Goal: Task Accomplishment & Management: Complete application form

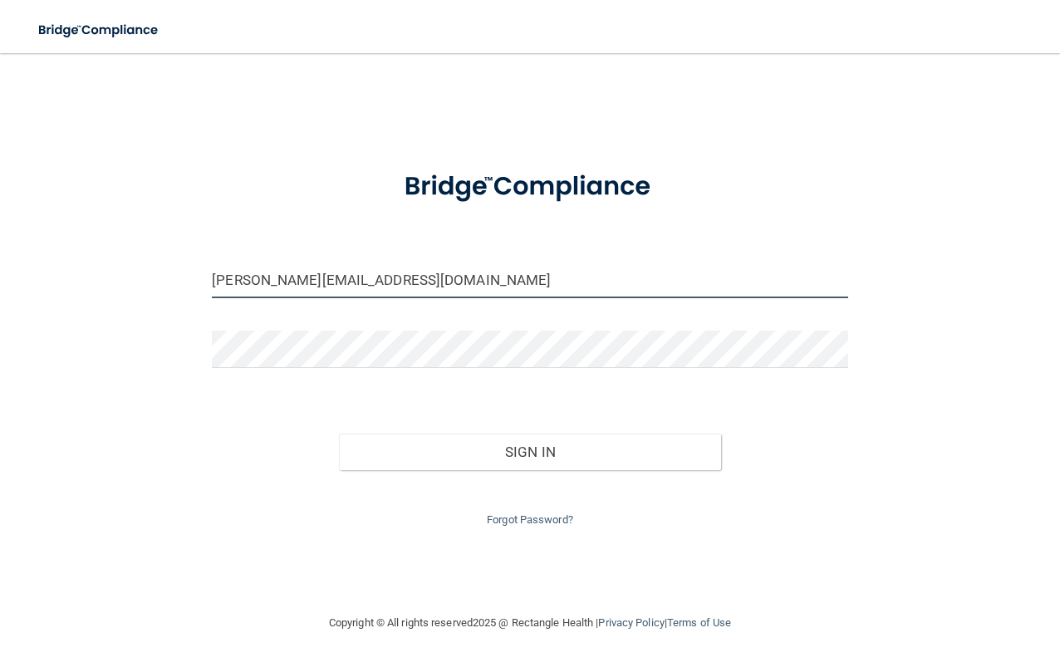
drag, startPoint x: 247, startPoint y: 283, endPoint x: 205, endPoint y: 318, distance: 54.2
click at [205, 318] on div "[PERSON_NAME][EMAIL_ADDRESS][DOMAIN_NAME] Invalid email/password. You don't hav…" at bounding box center [530, 333] width 994 height 527
type input "[EMAIL_ADDRESS][DOMAIN_NAME]"
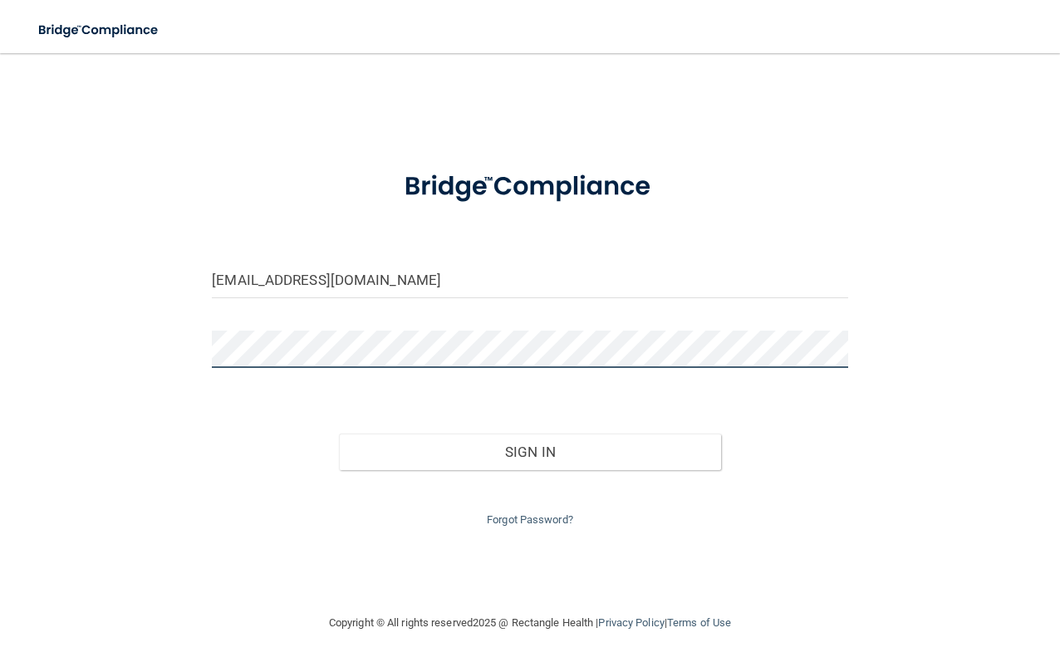
click at [339, 434] on button "Sign In" at bounding box center [529, 452] width 381 height 37
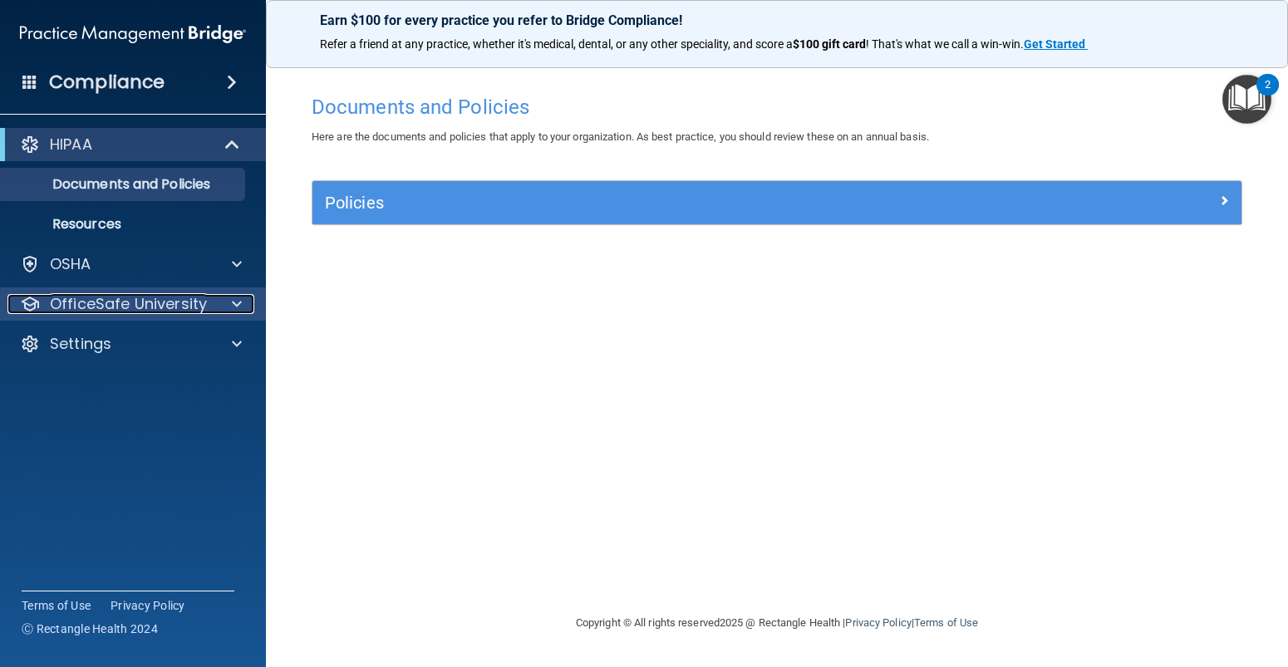
click at [135, 294] on p "OfficeSafe University" at bounding box center [128, 304] width 157 height 20
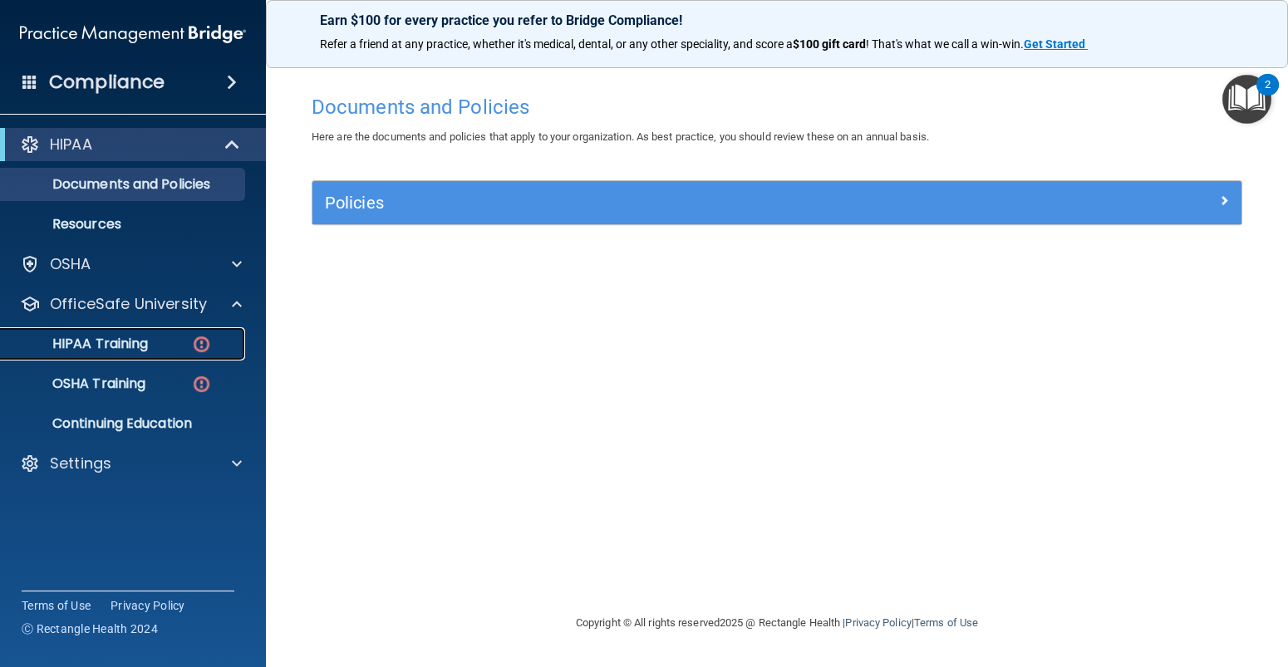
click at [125, 344] on p "HIPAA Training" at bounding box center [79, 344] width 137 height 17
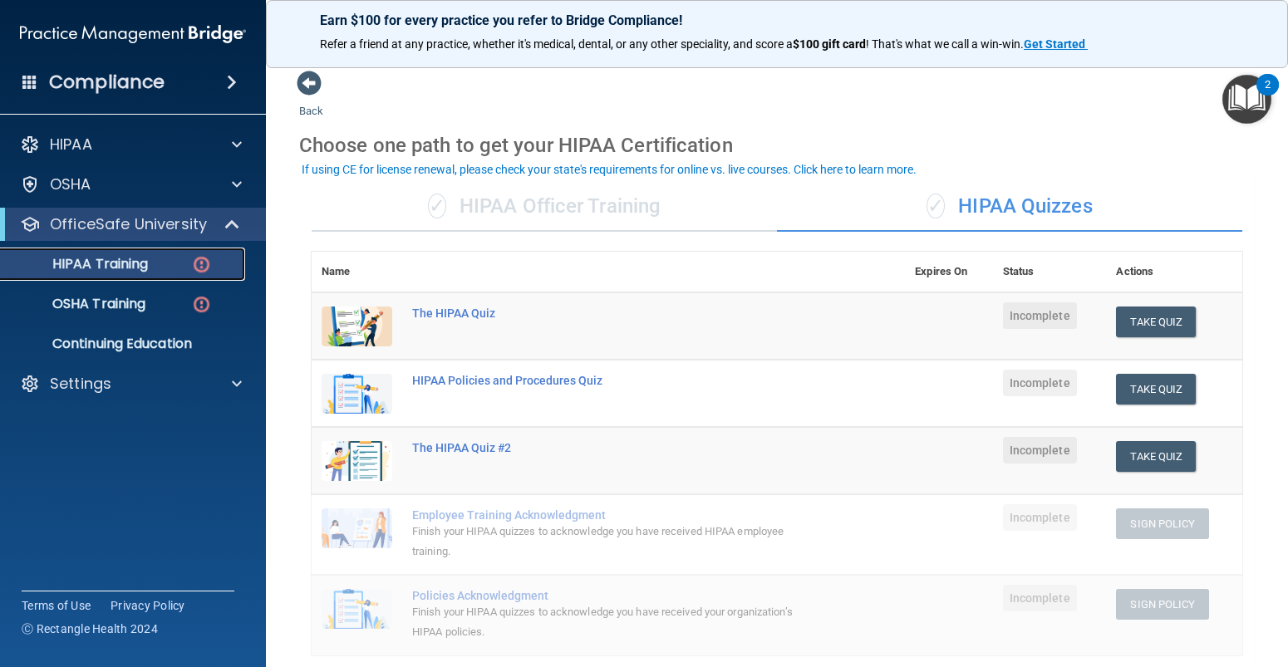
scroll to position [83, 0]
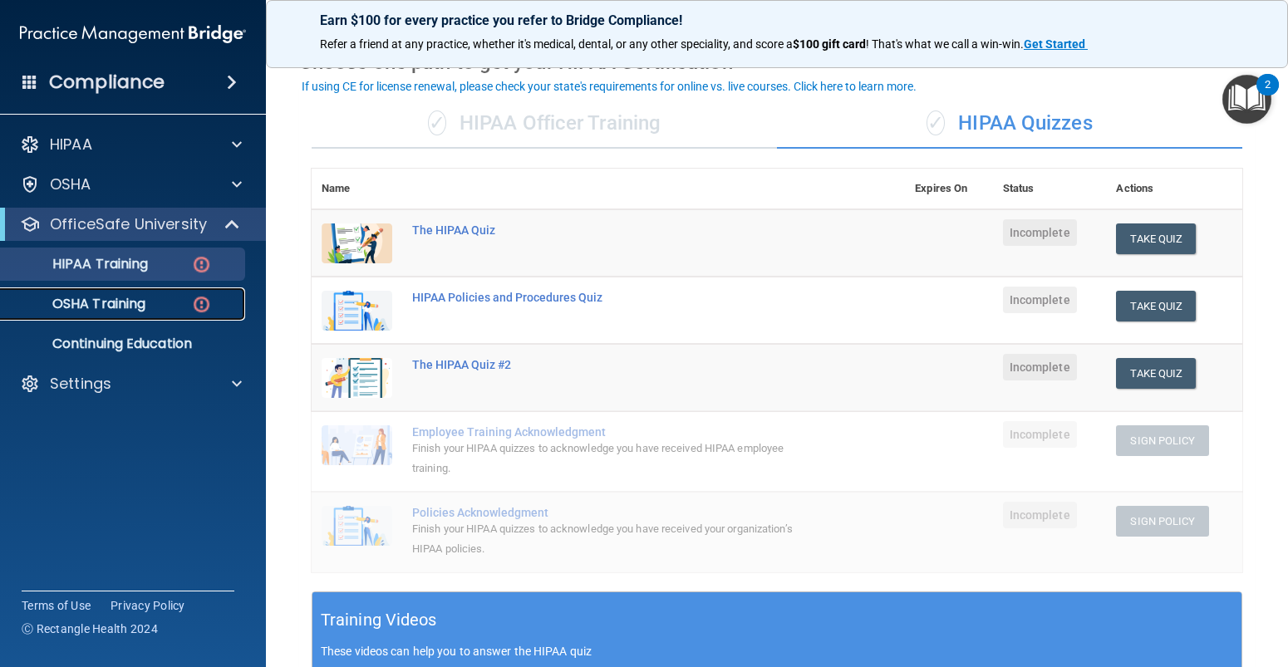
click at [102, 313] on link "OSHA Training" at bounding box center [114, 303] width 262 height 33
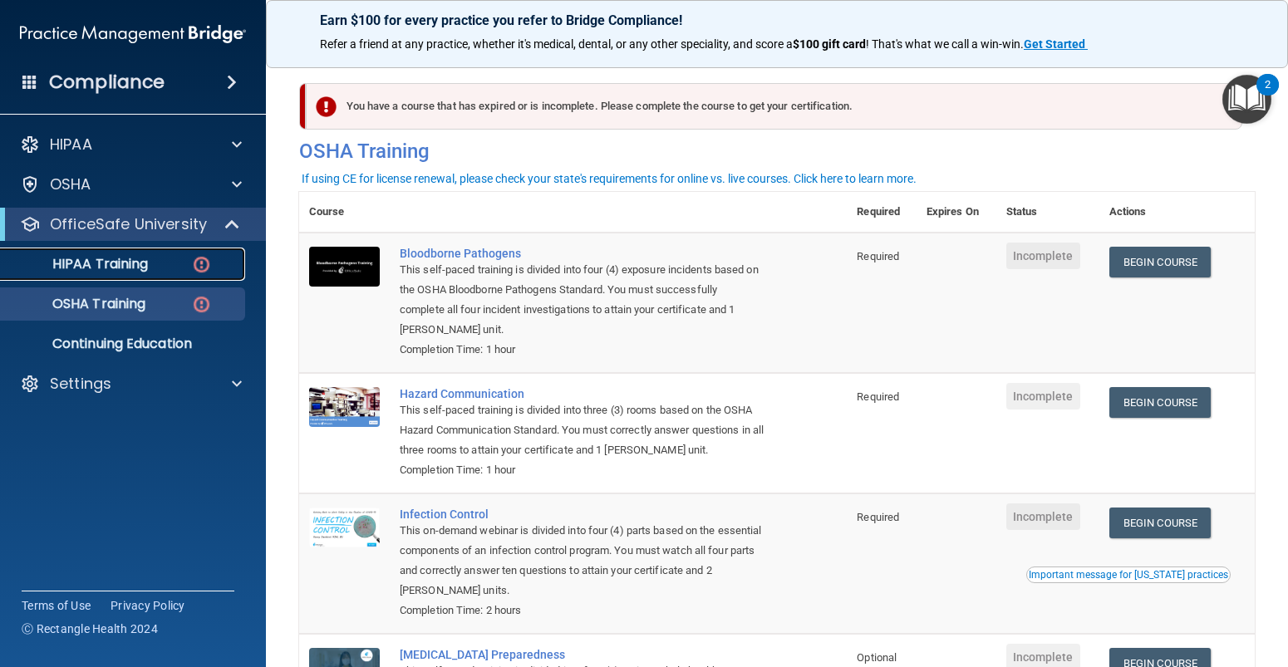
click at [107, 266] on p "HIPAA Training" at bounding box center [79, 264] width 137 height 17
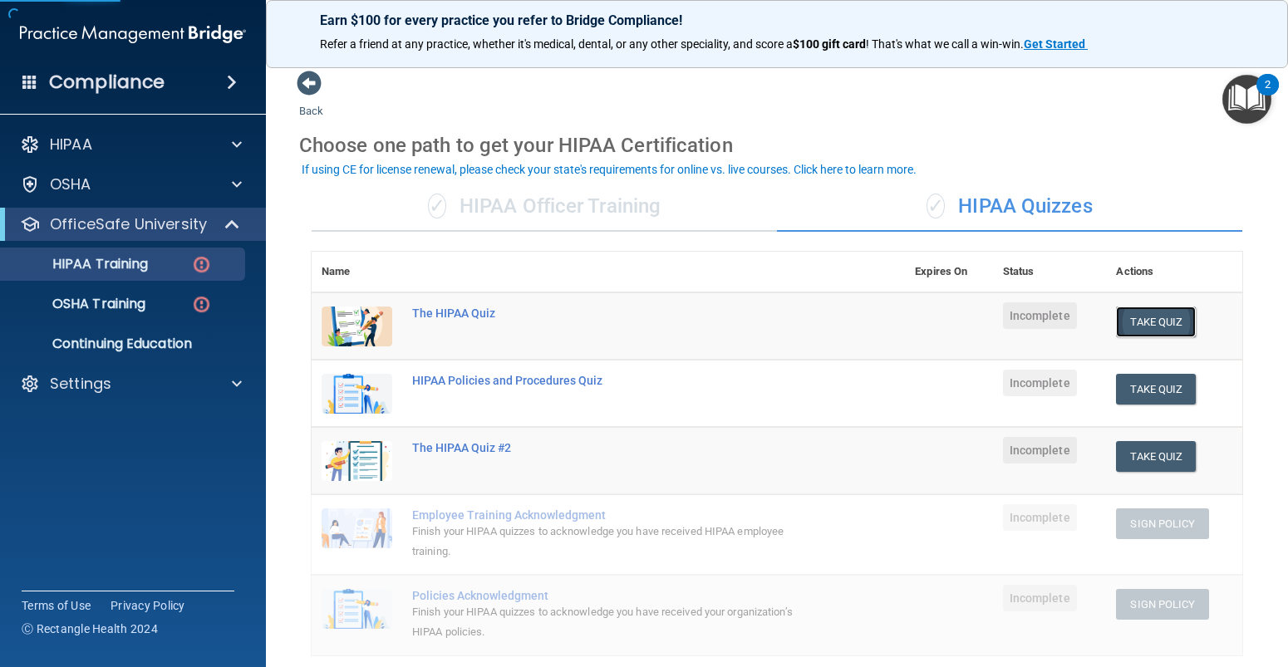
click at [1059, 323] on button "Take Quiz" at bounding box center [1156, 322] width 80 height 31
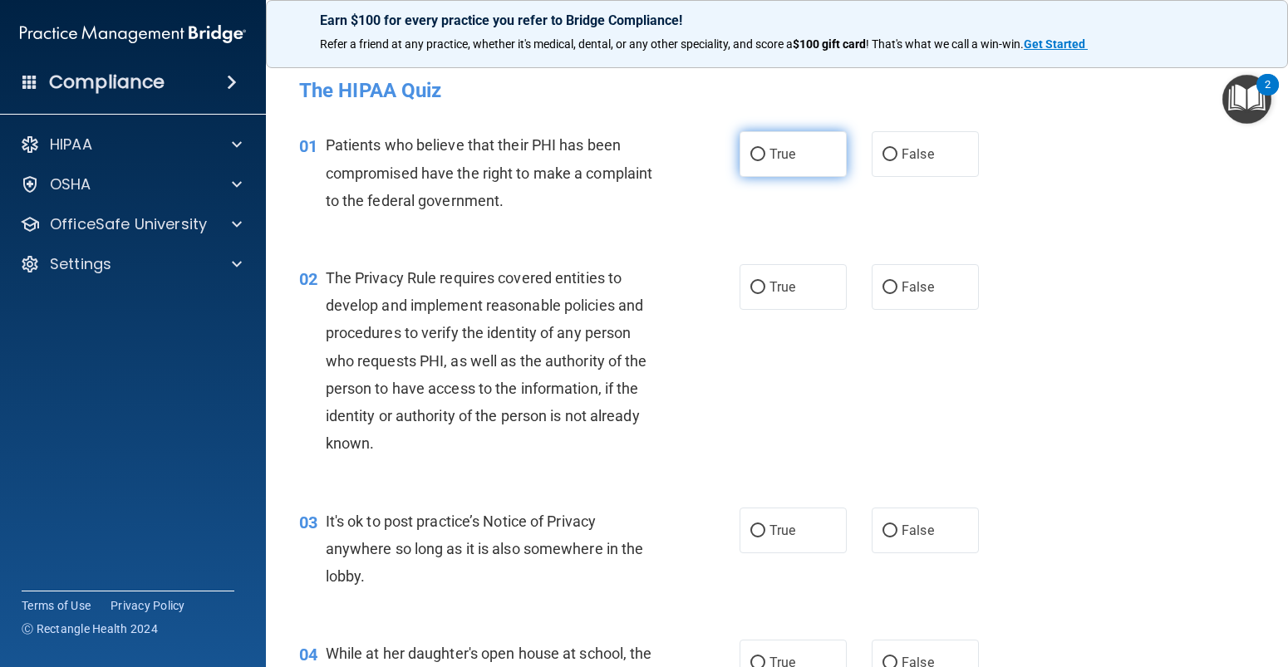
click at [769, 157] on span "True" at bounding box center [782, 154] width 26 height 16
click at [765, 157] on input "True" at bounding box center [757, 155] width 15 height 12
radio input "true"
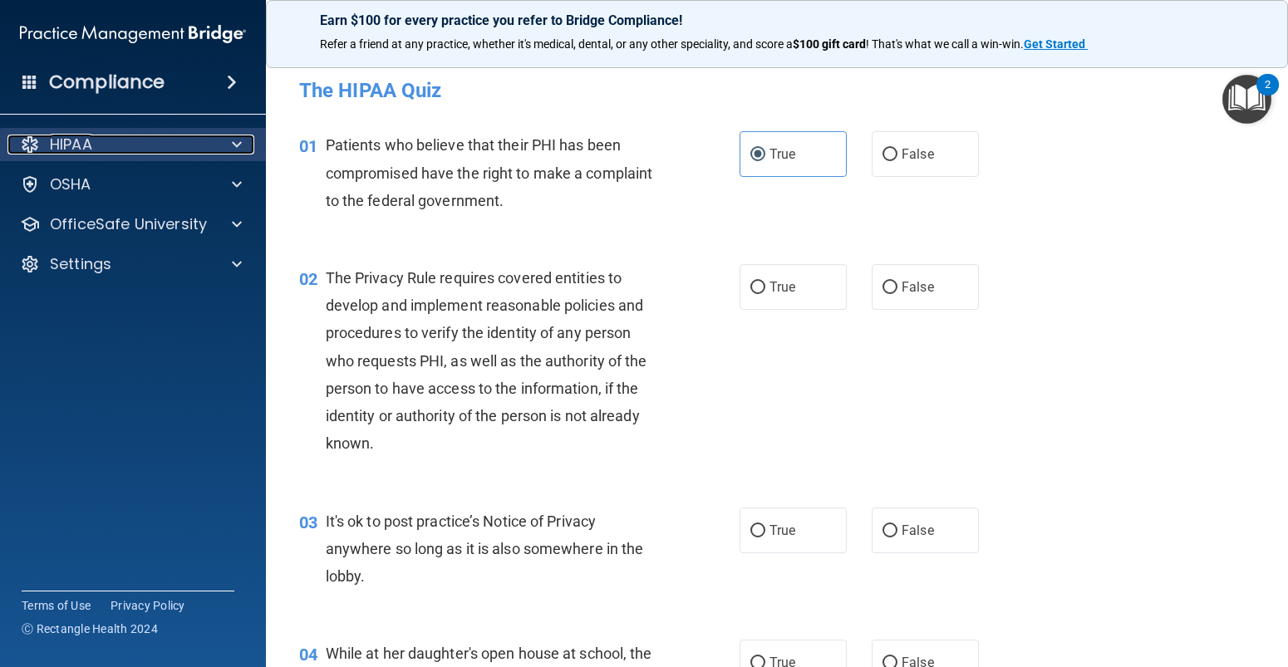
click at [233, 139] on span at bounding box center [237, 145] width 10 height 20
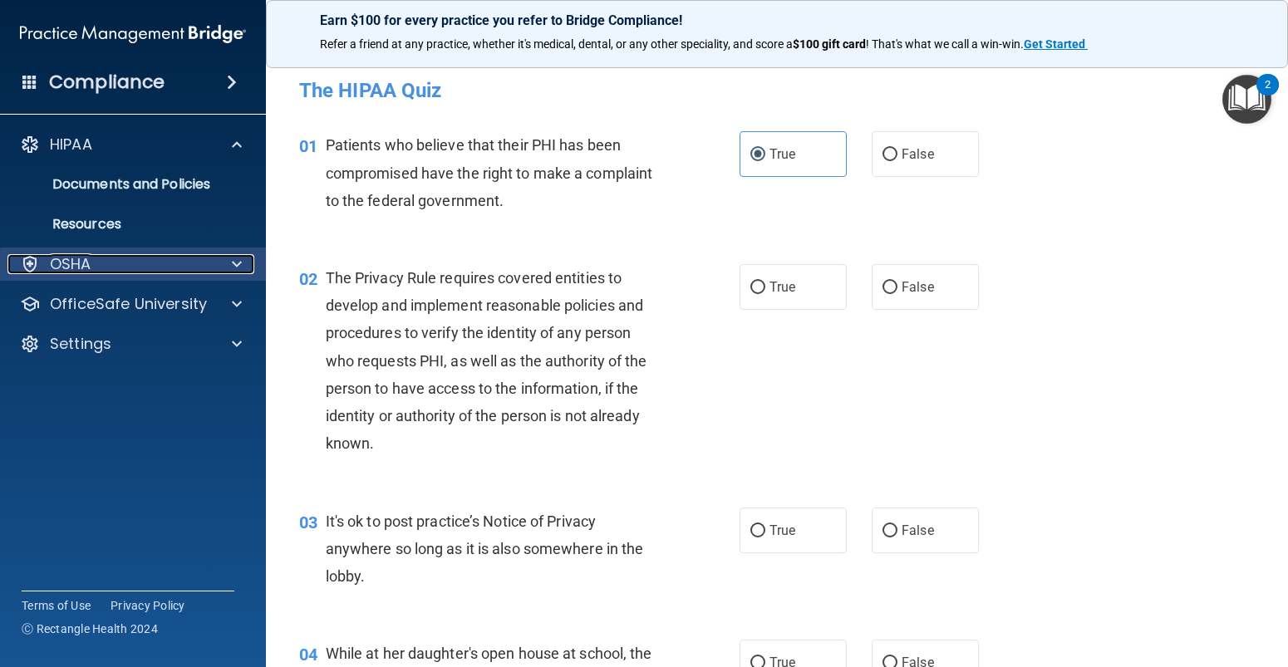
click at [233, 265] on span at bounding box center [237, 264] width 10 height 20
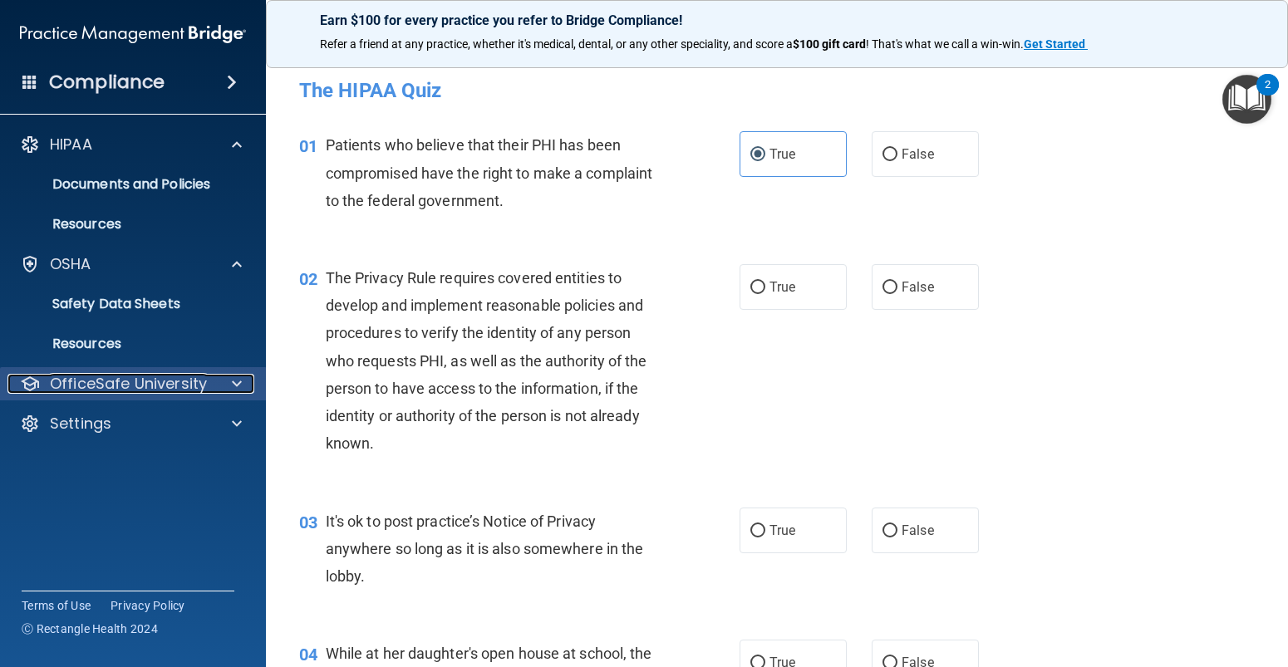
click at [167, 384] on p "OfficeSafe University" at bounding box center [128, 384] width 157 height 20
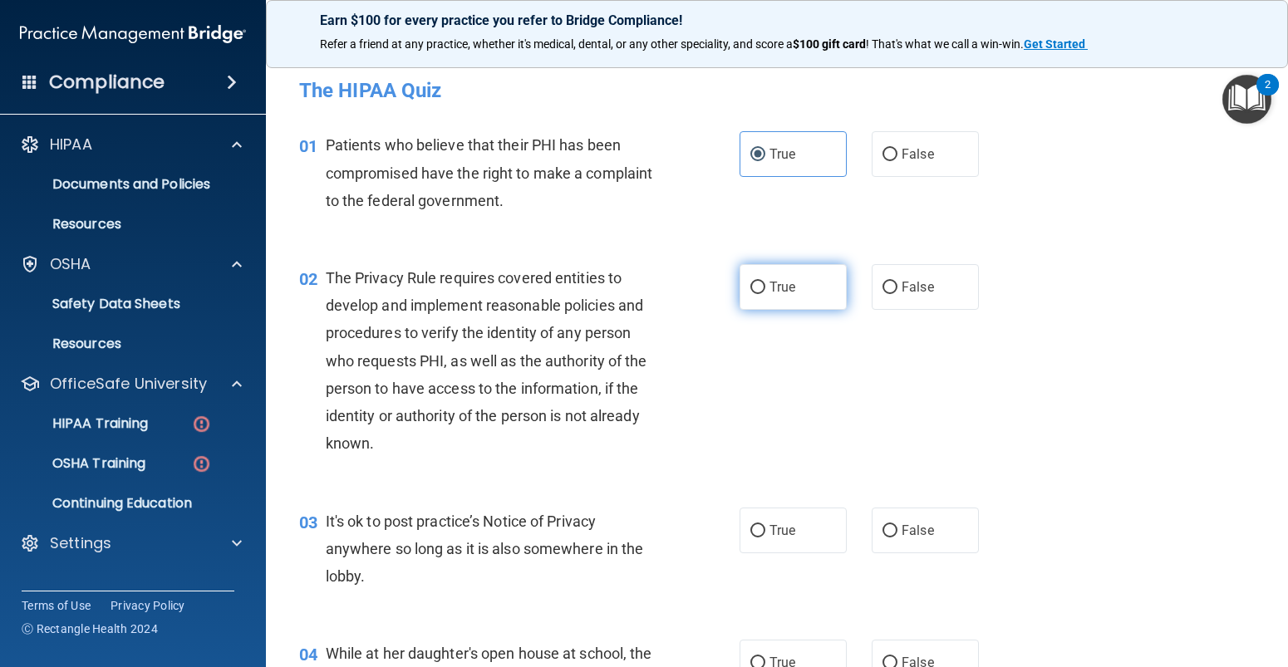
click at [772, 295] on label "True" at bounding box center [792, 287] width 107 height 46
click at [765, 294] on input "True" at bounding box center [757, 288] width 15 height 12
radio input "true"
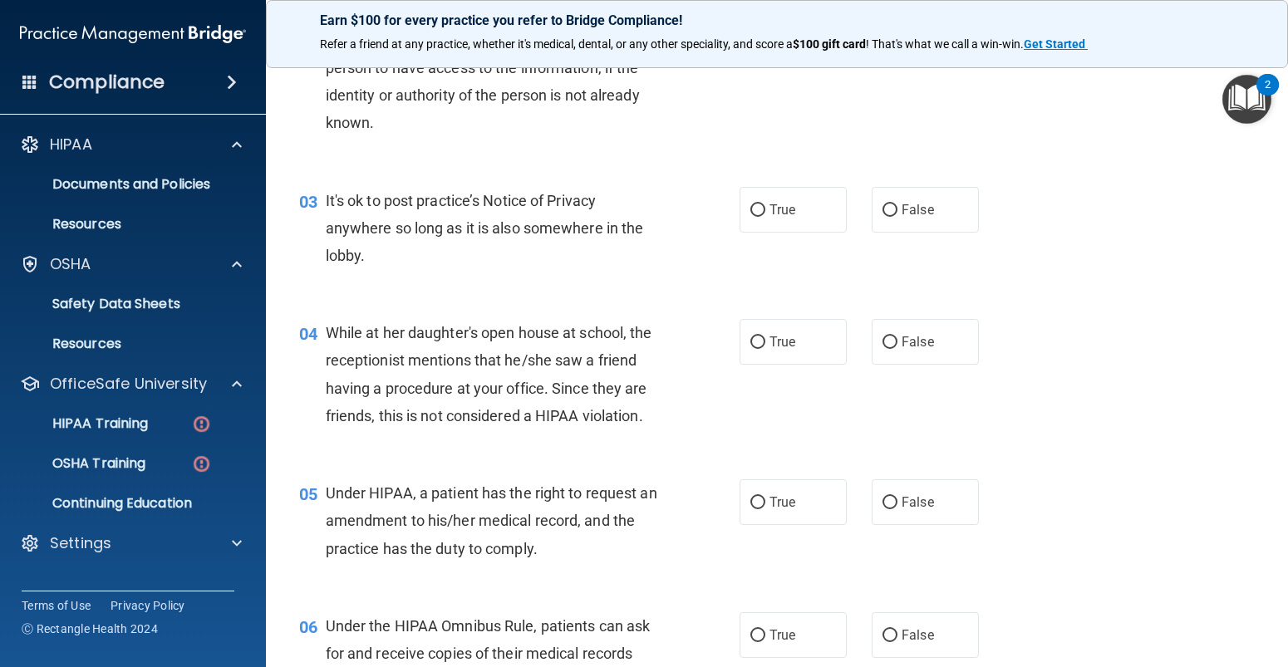
scroll to position [332, 0]
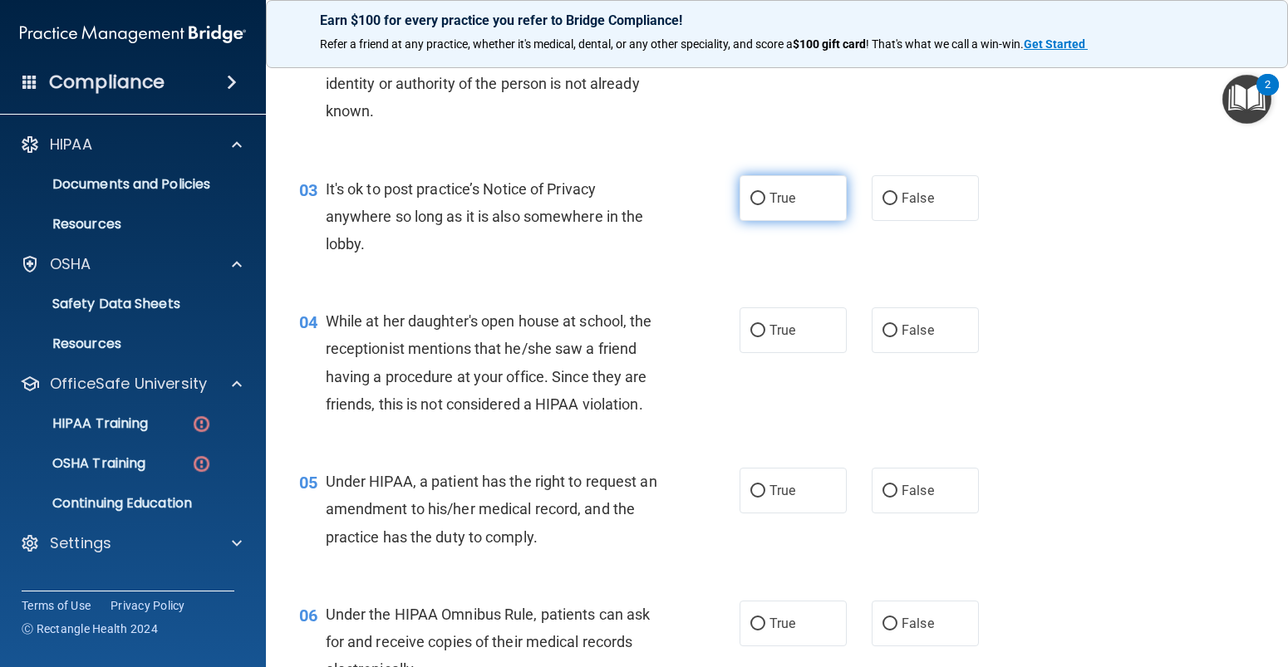
click at [783, 204] on span "True" at bounding box center [782, 198] width 26 height 16
click at [765, 204] on input "True" at bounding box center [757, 199] width 15 height 12
radio input "true"
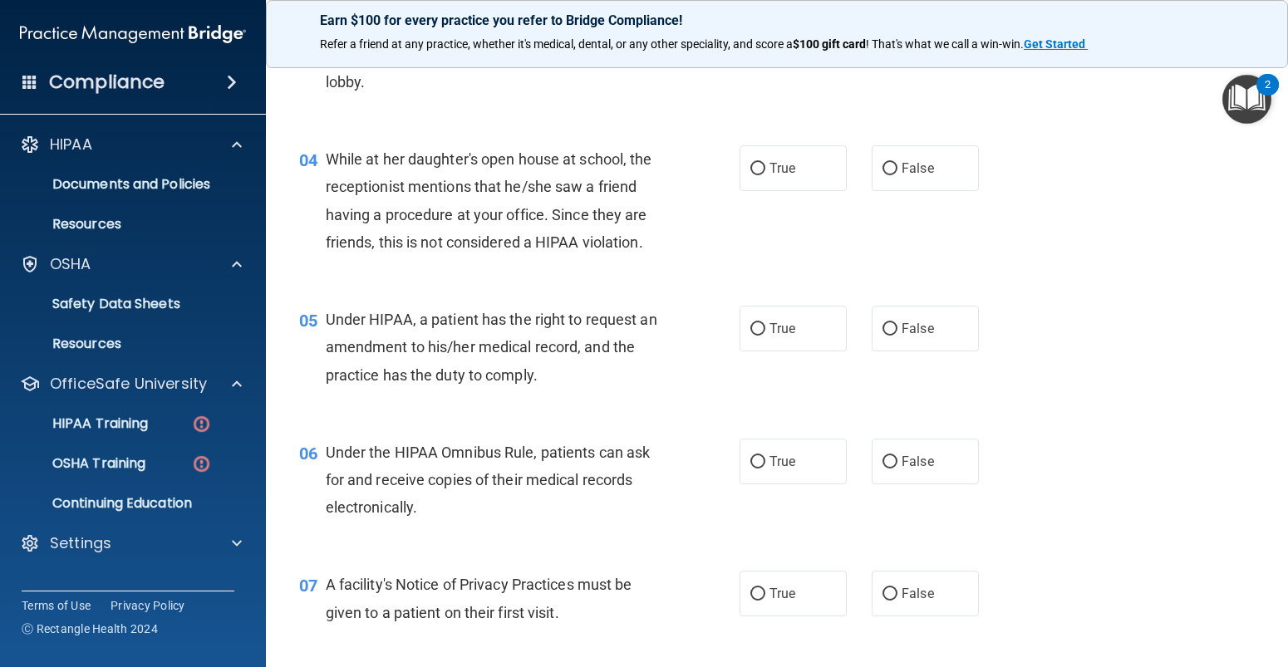
scroll to position [498, 0]
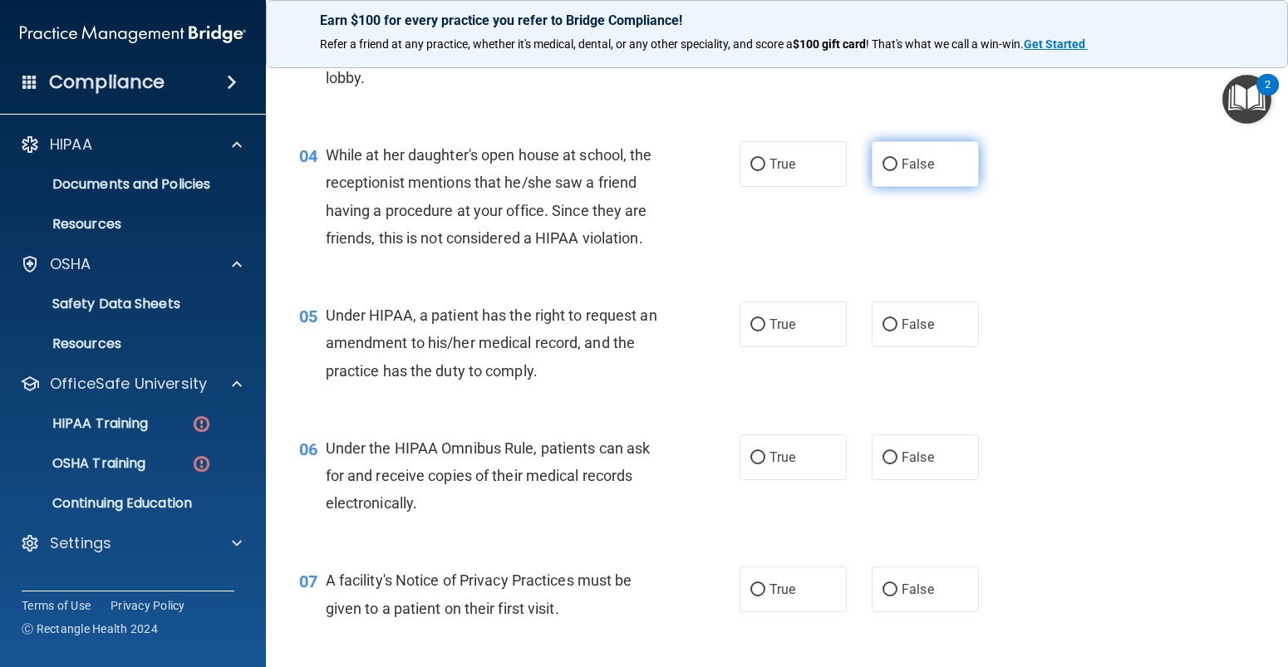
click at [893, 169] on label "False" at bounding box center [924, 164] width 107 height 46
click at [893, 169] on input "False" at bounding box center [889, 165] width 15 height 12
radio input "true"
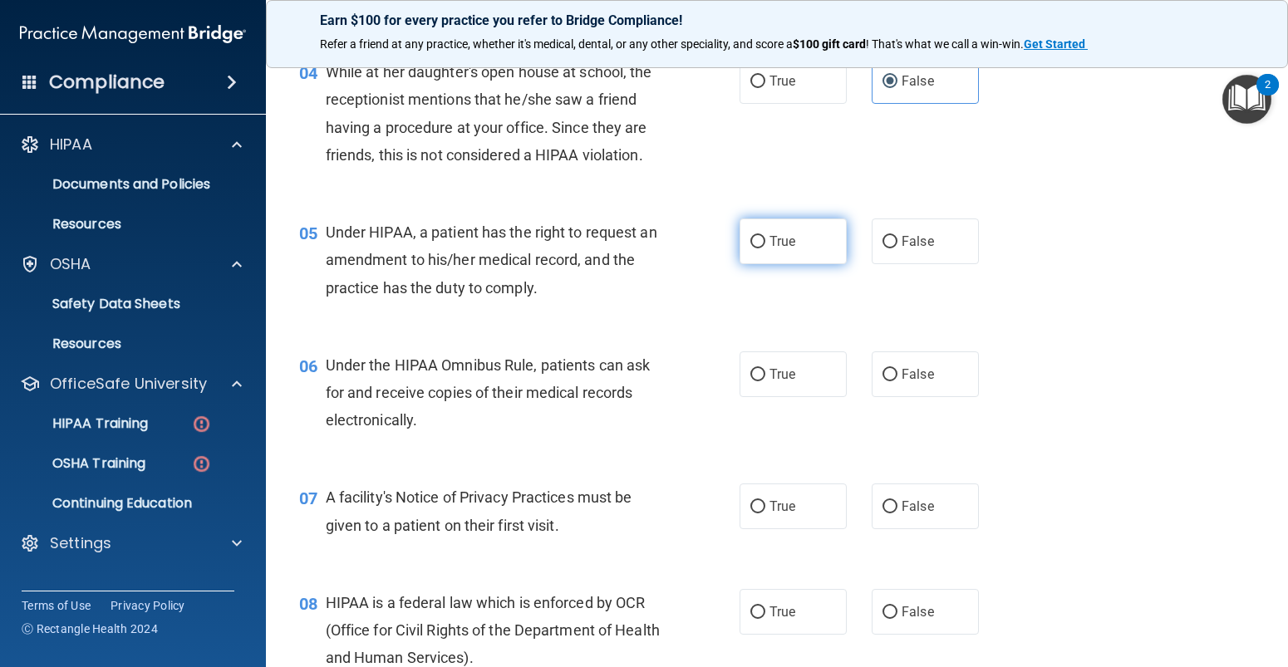
click at [763, 258] on label "True" at bounding box center [792, 241] width 107 height 46
click at [763, 248] on input "True" at bounding box center [757, 242] width 15 height 12
radio input "true"
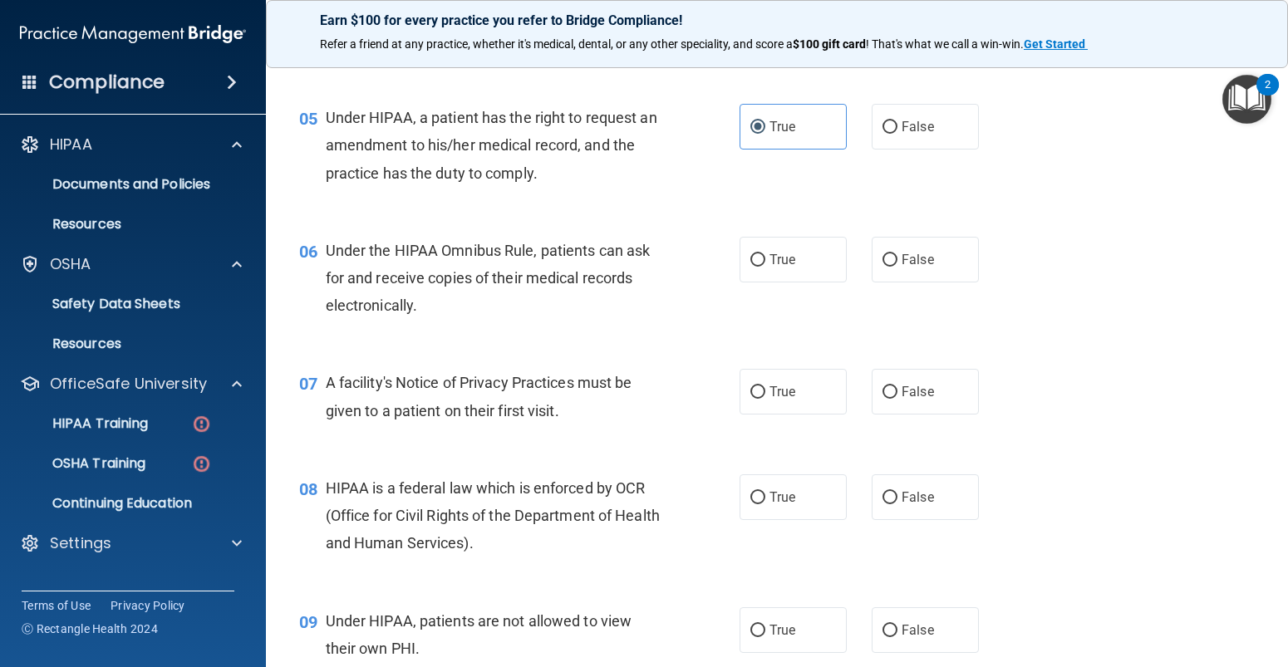
scroll to position [748, 0]
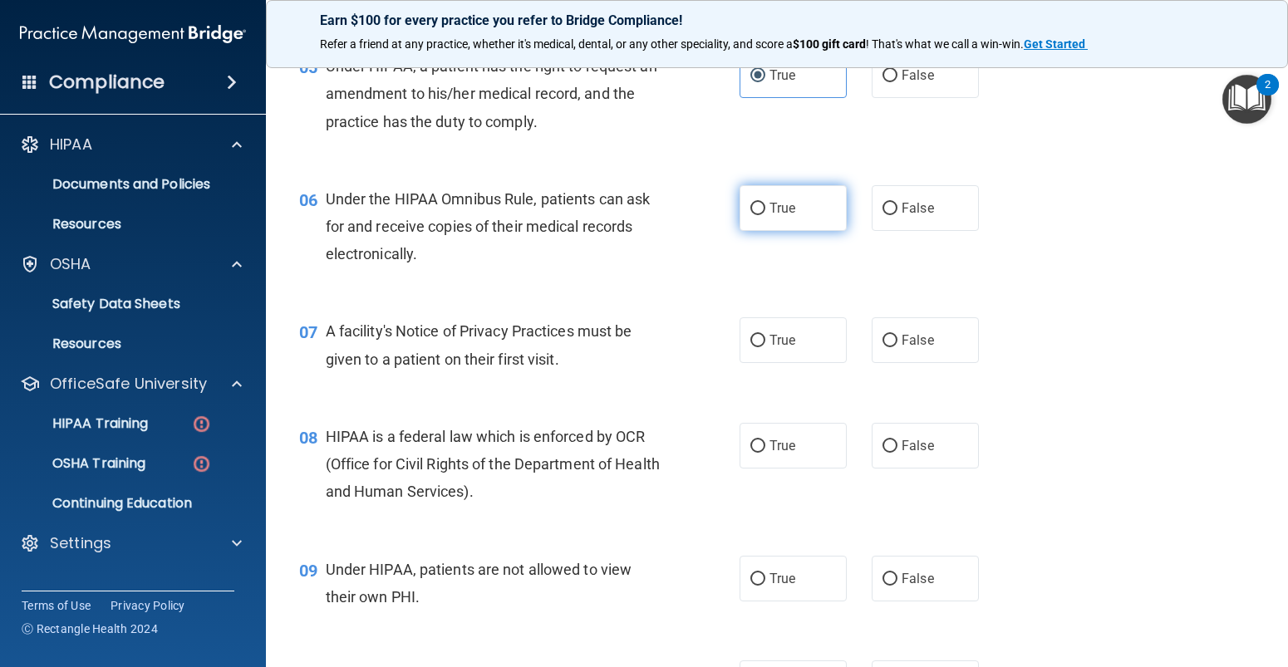
click at [780, 218] on label "True" at bounding box center [792, 208] width 107 height 46
click at [765, 215] on input "True" at bounding box center [757, 209] width 15 height 12
radio input "true"
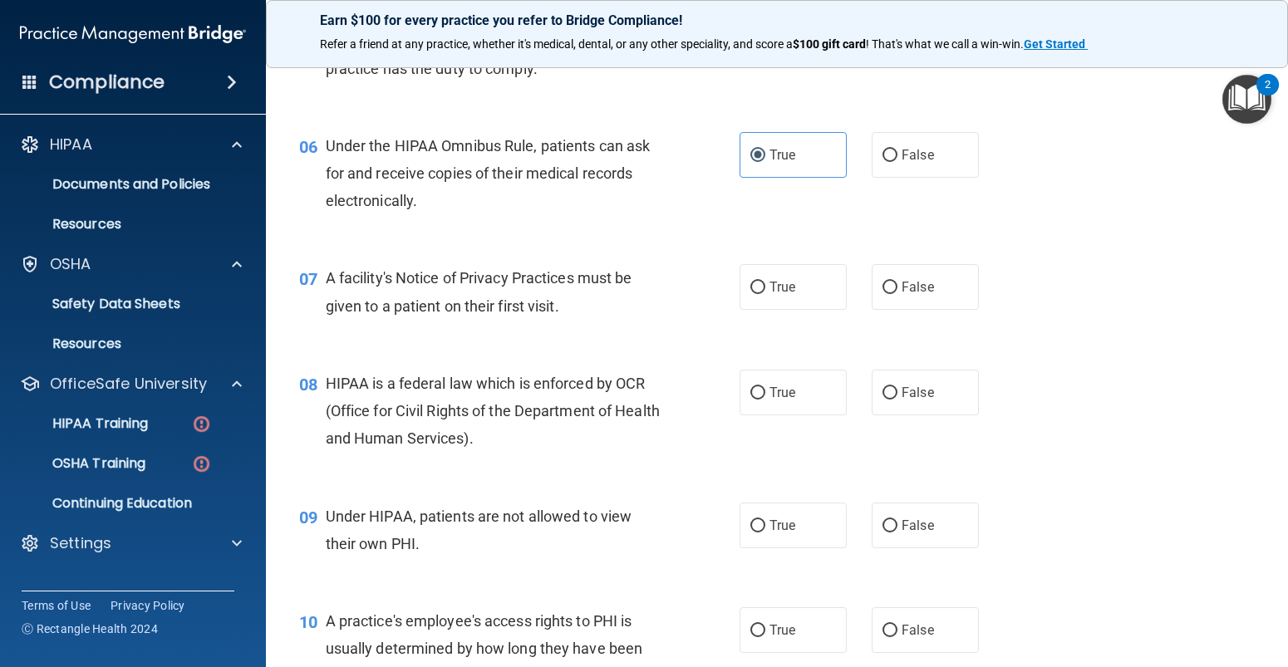
scroll to position [831, 0]
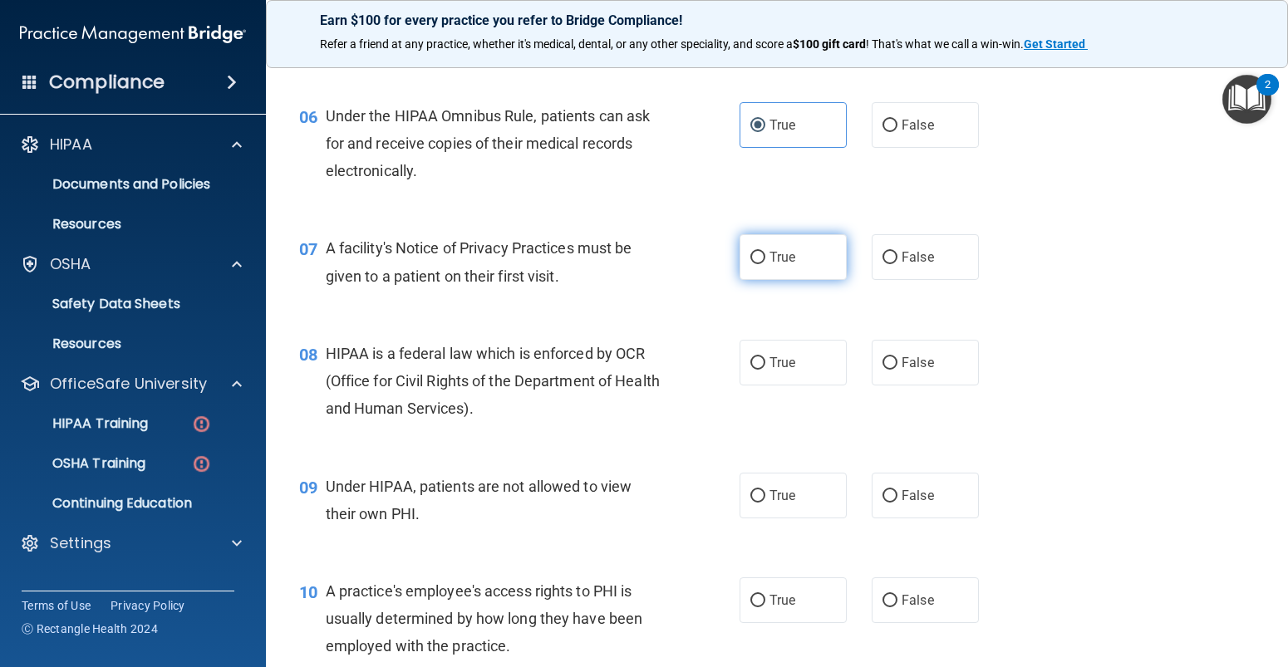
click at [819, 267] on label "True" at bounding box center [792, 257] width 107 height 46
click at [765, 264] on input "True" at bounding box center [757, 258] width 15 height 12
radio input "true"
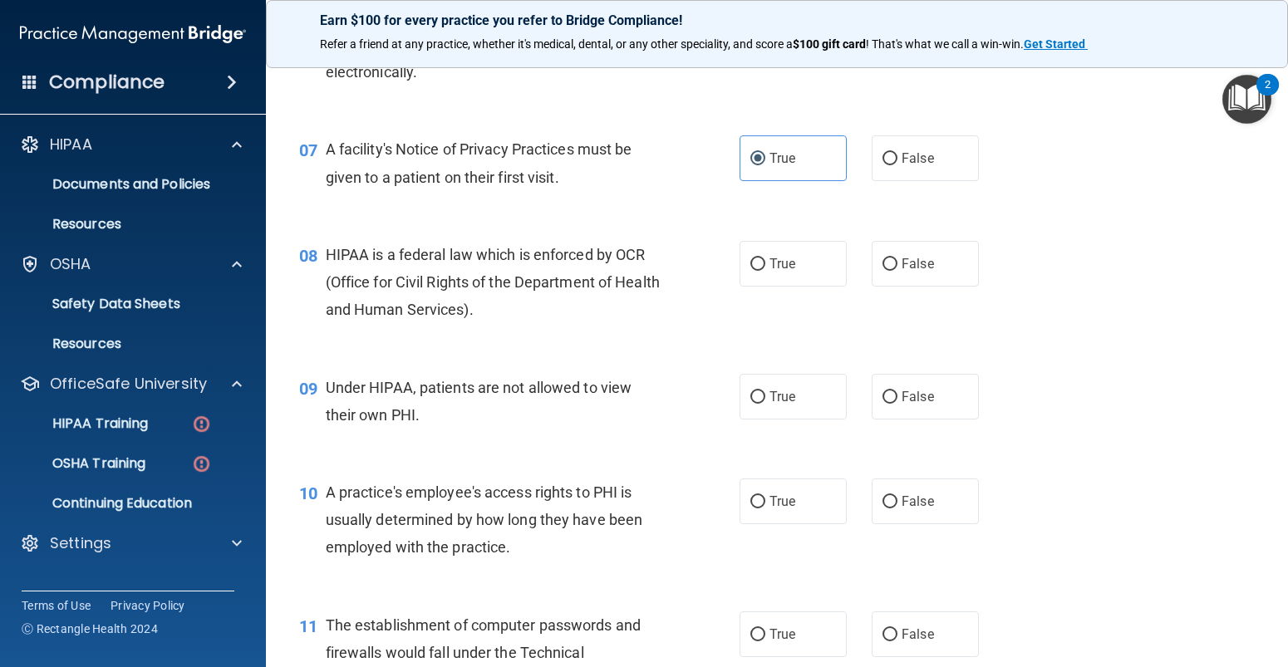
scroll to position [997, 0]
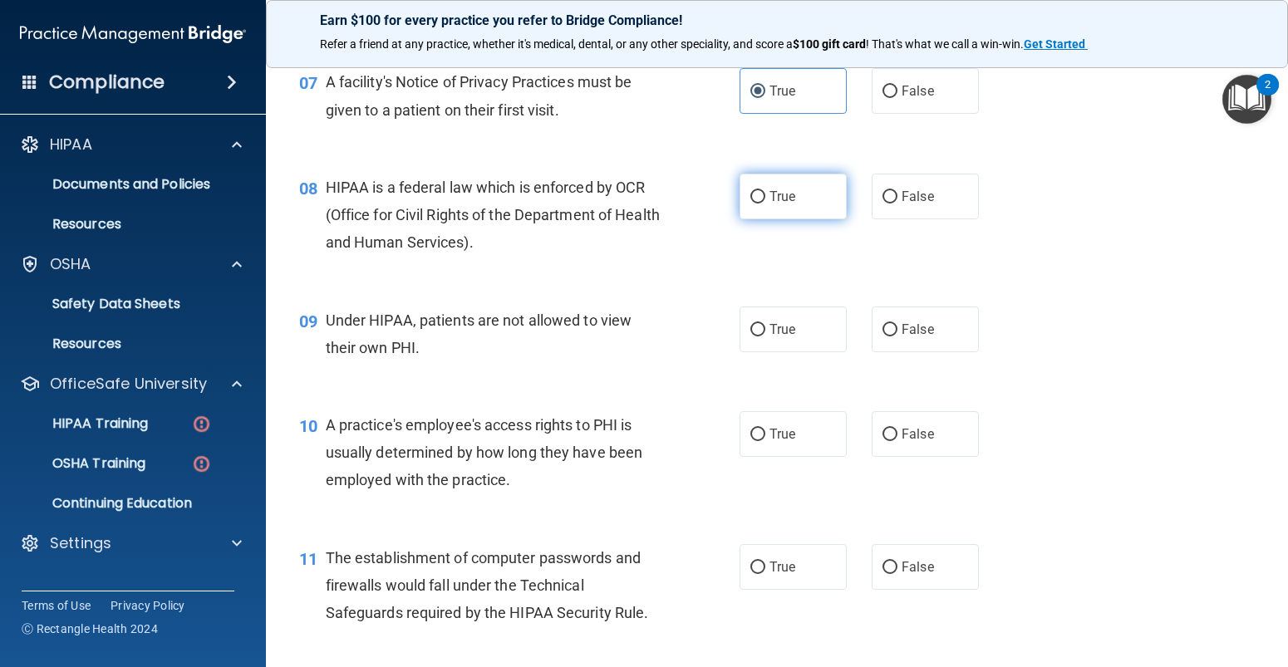
click at [758, 189] on label "True" at bounding box center [792, 197] width 107 height 46
click at [758, 191] on input "True" at bounding box center [757, 197] width 15 height 12
radio input "true"
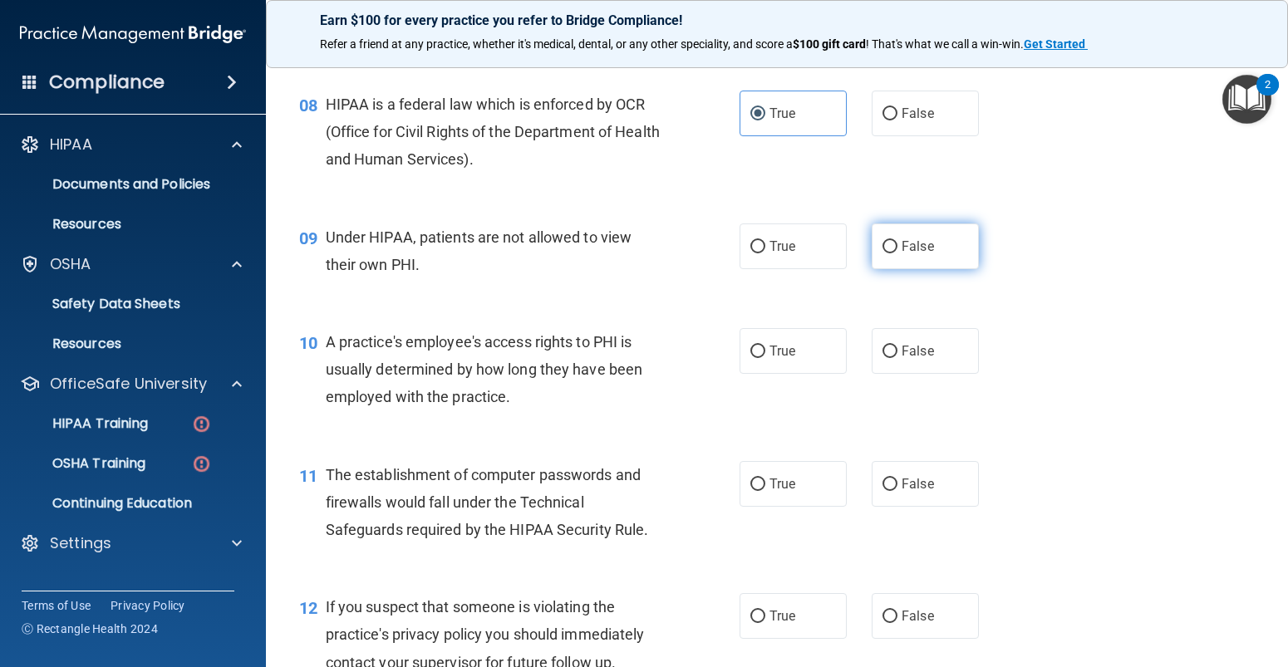
click at [901, 252] on span "False" at bounding box center [917, 246] width 32 height 16
click at [897, 252] on input "False" at bounding box center [889, 247] width 15 height 12
radio input "true"
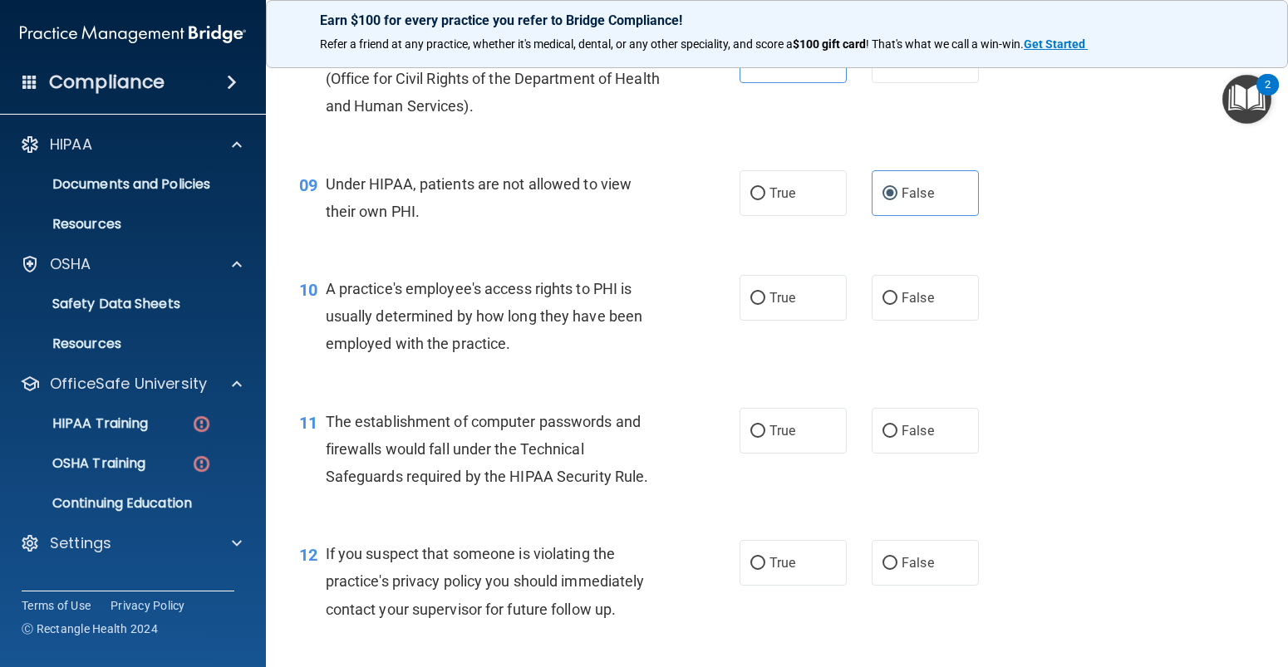
scroll to position [1163, 0]
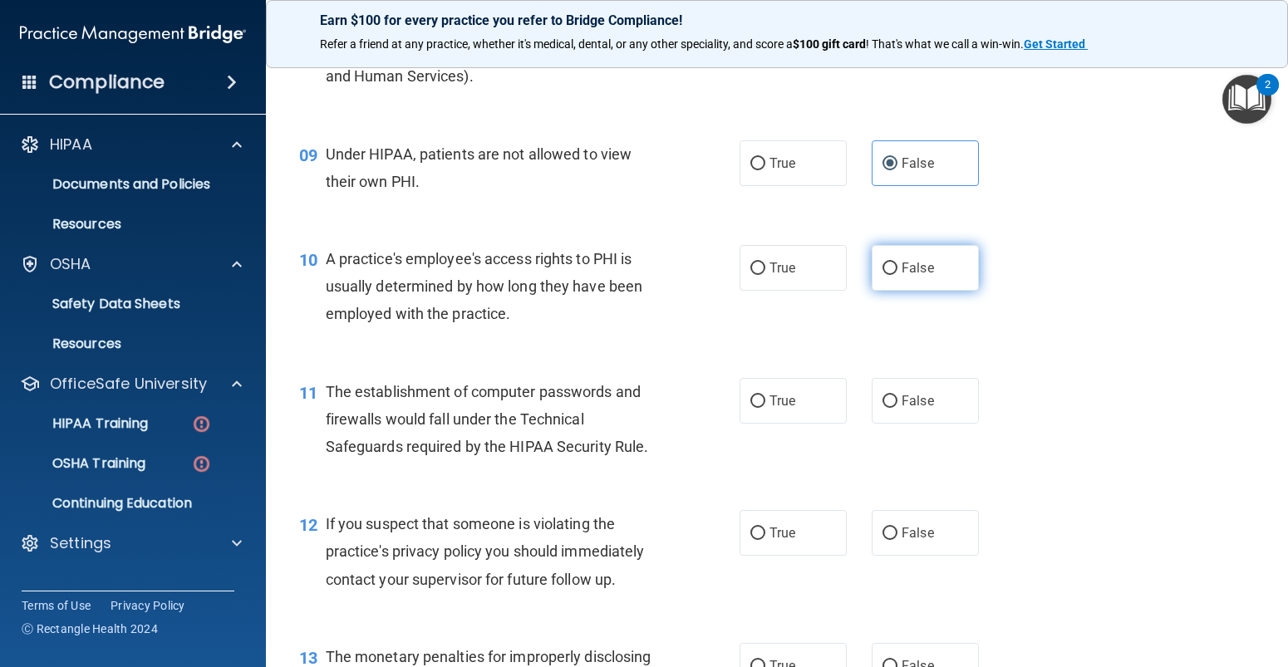
click at [883, 269] on input "False" at bounding box center [889, 268] width 15 height 12
radio input "true"
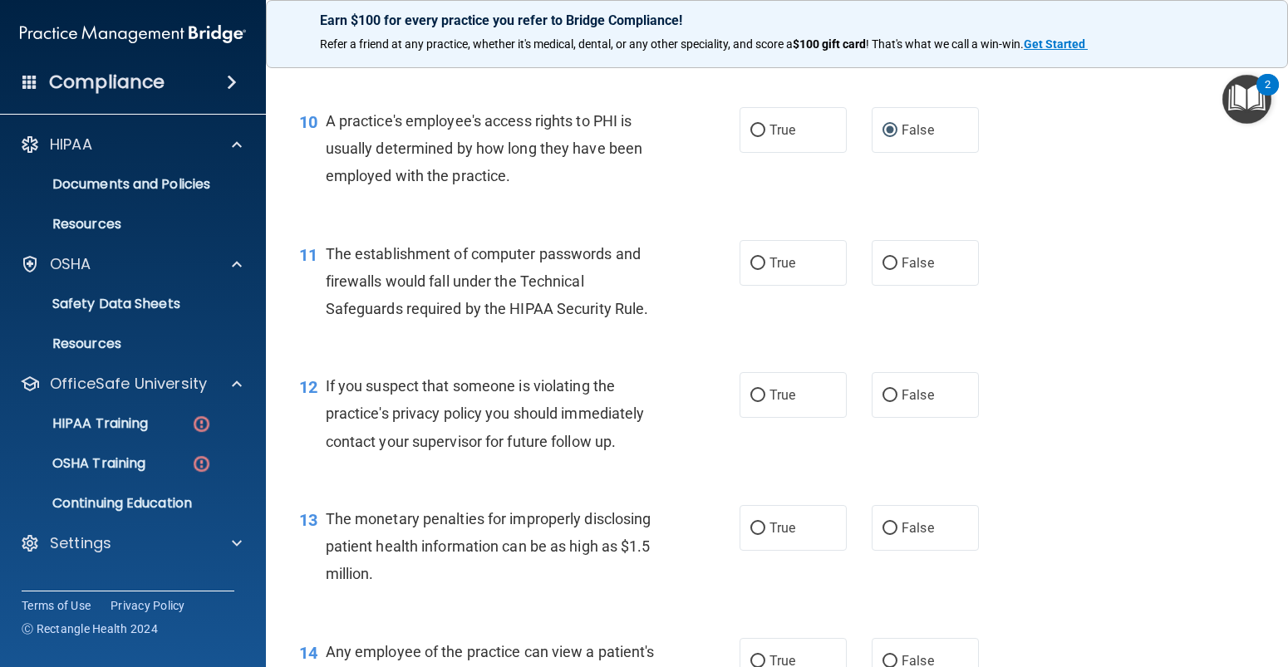
scroll to position [1329, 0]
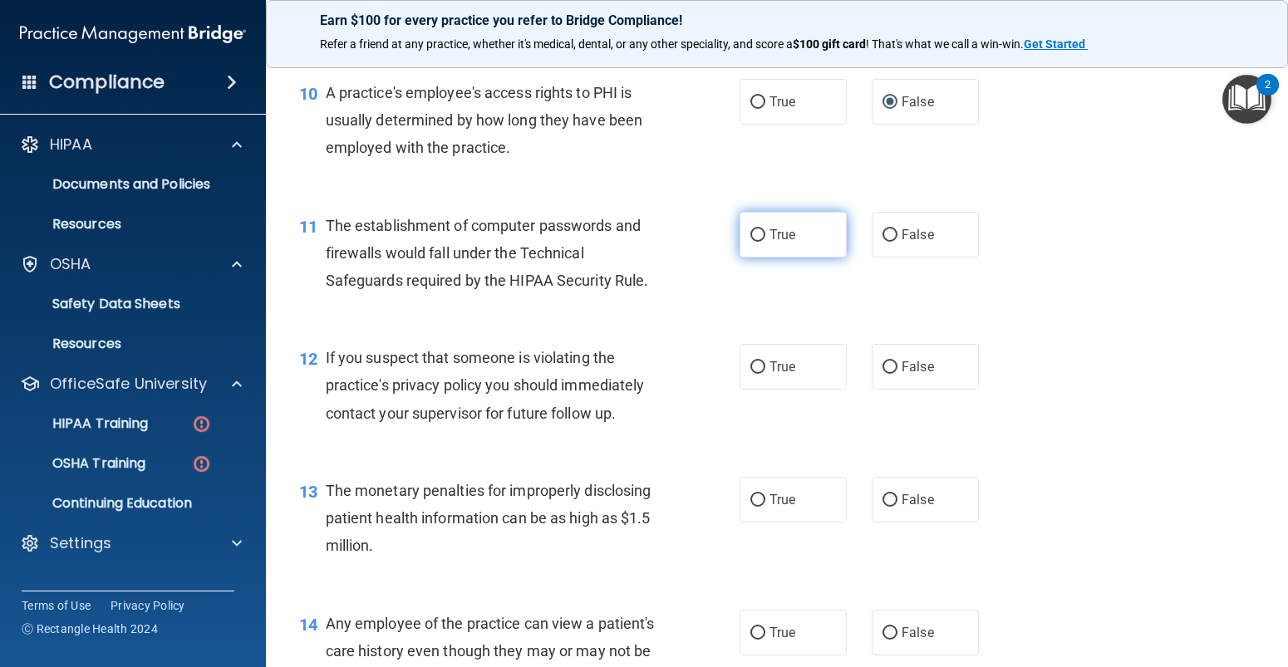
click at [761, 223] on label "True" at bounding box center [792, 235] width 107 height 46
click at [761, 229] on input "True" at bounding box center [757, 235] width 15 height 12
radio input "true"
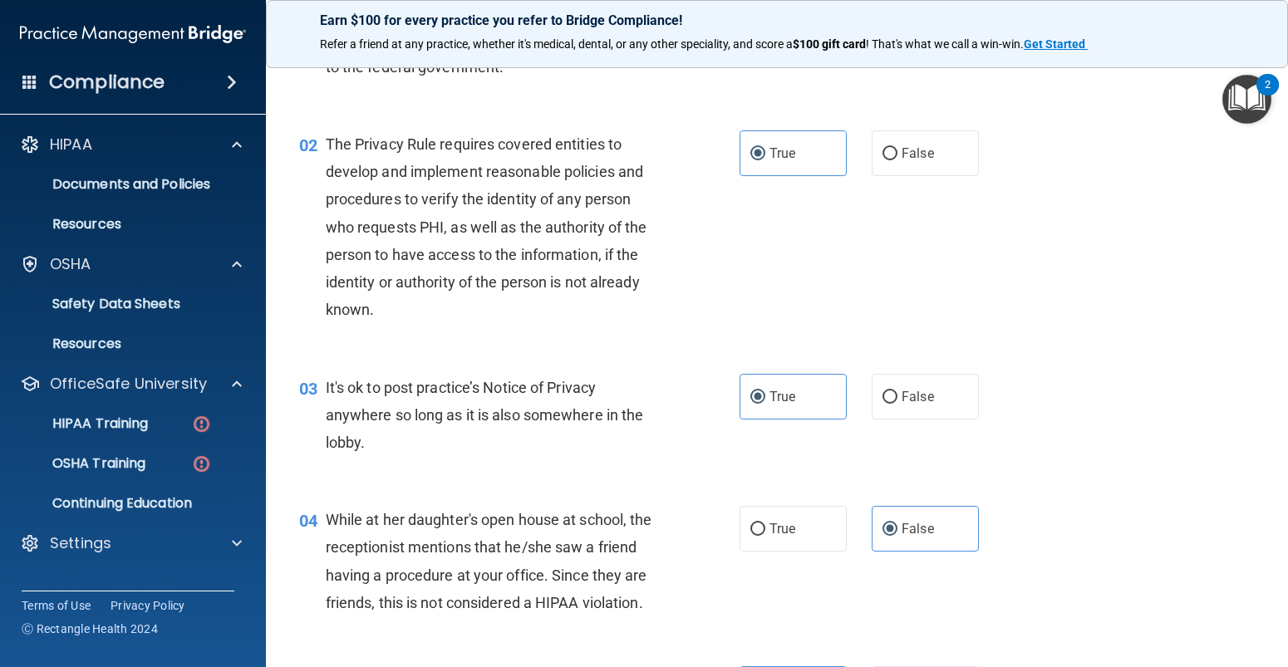
scroll to position [0, 0]
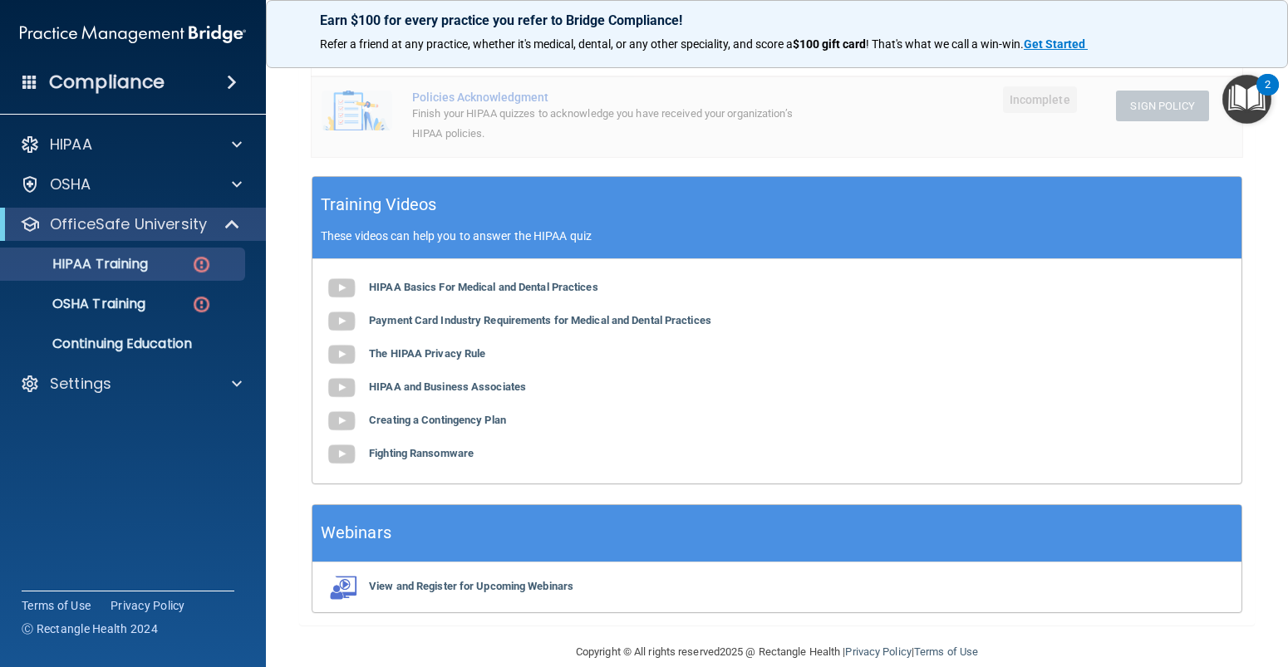
scroll to position [525, 0]
